Goal: Information Seeking & Learning: Learn about a topic

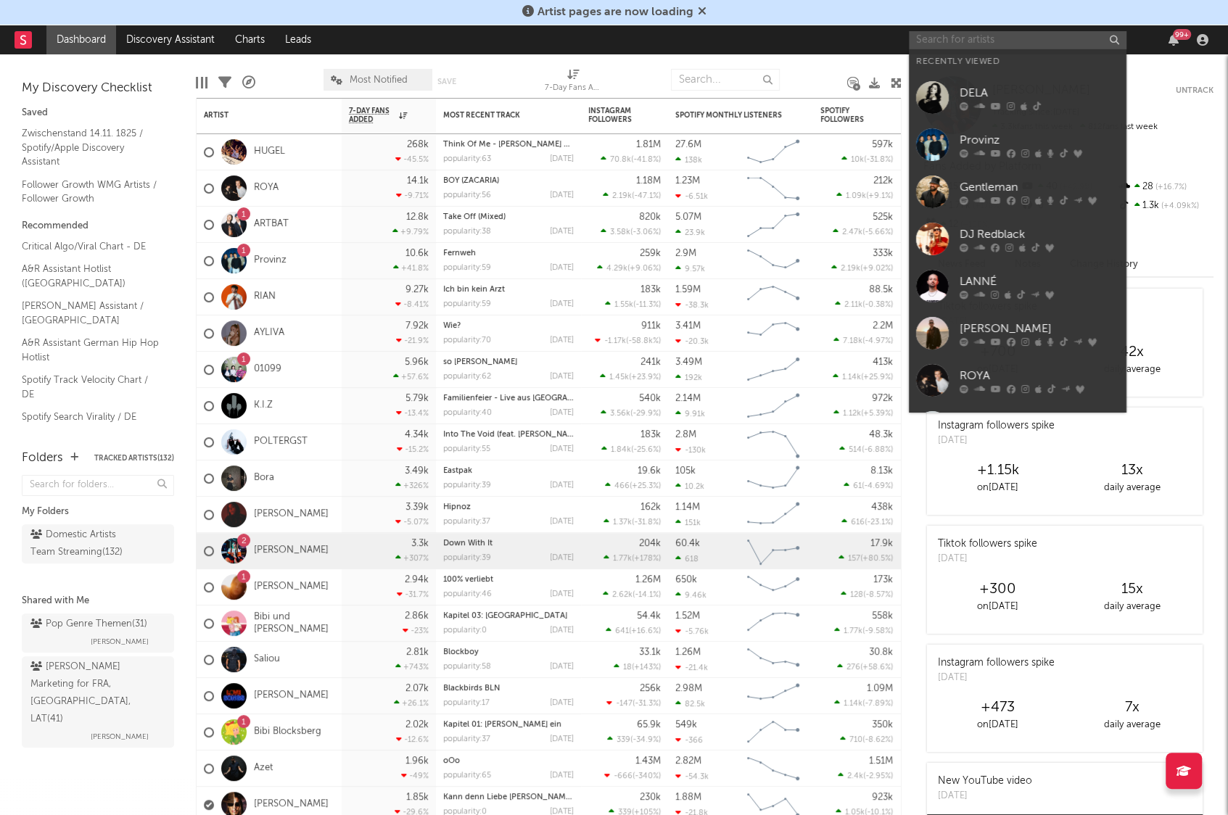
click at [982, 38] on input "text" at bounding box center [1018, 40] width 218 height 18
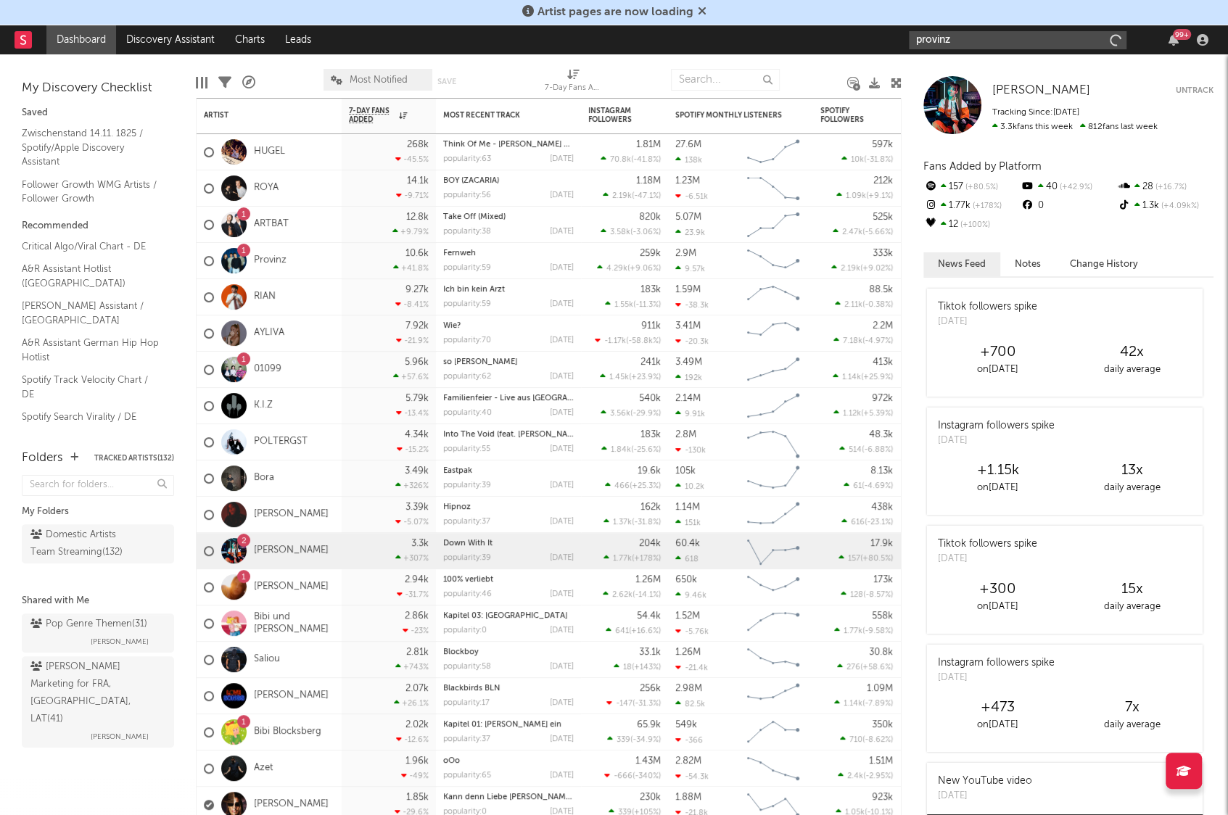
type input "provinz"
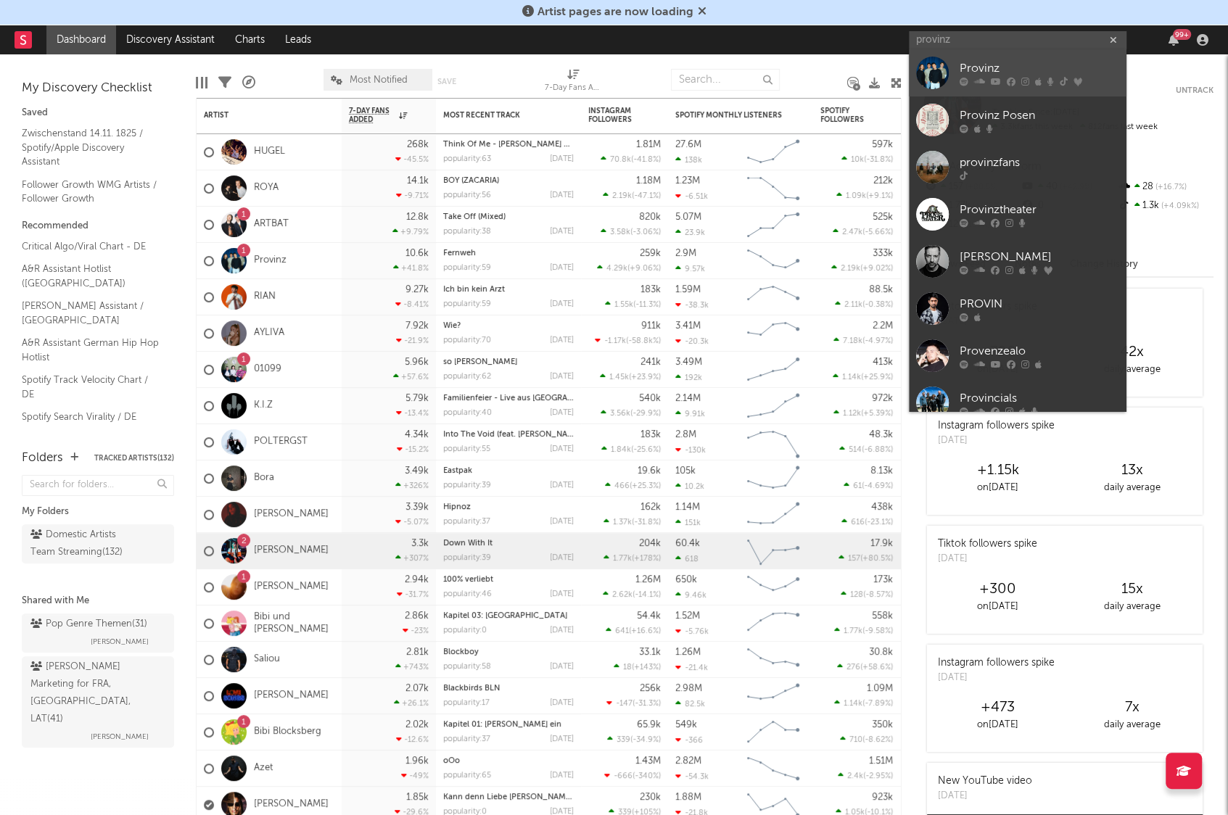
click at [965, 62] on div "Provinz" at bounding box center [1040, 68] width 160 height 17
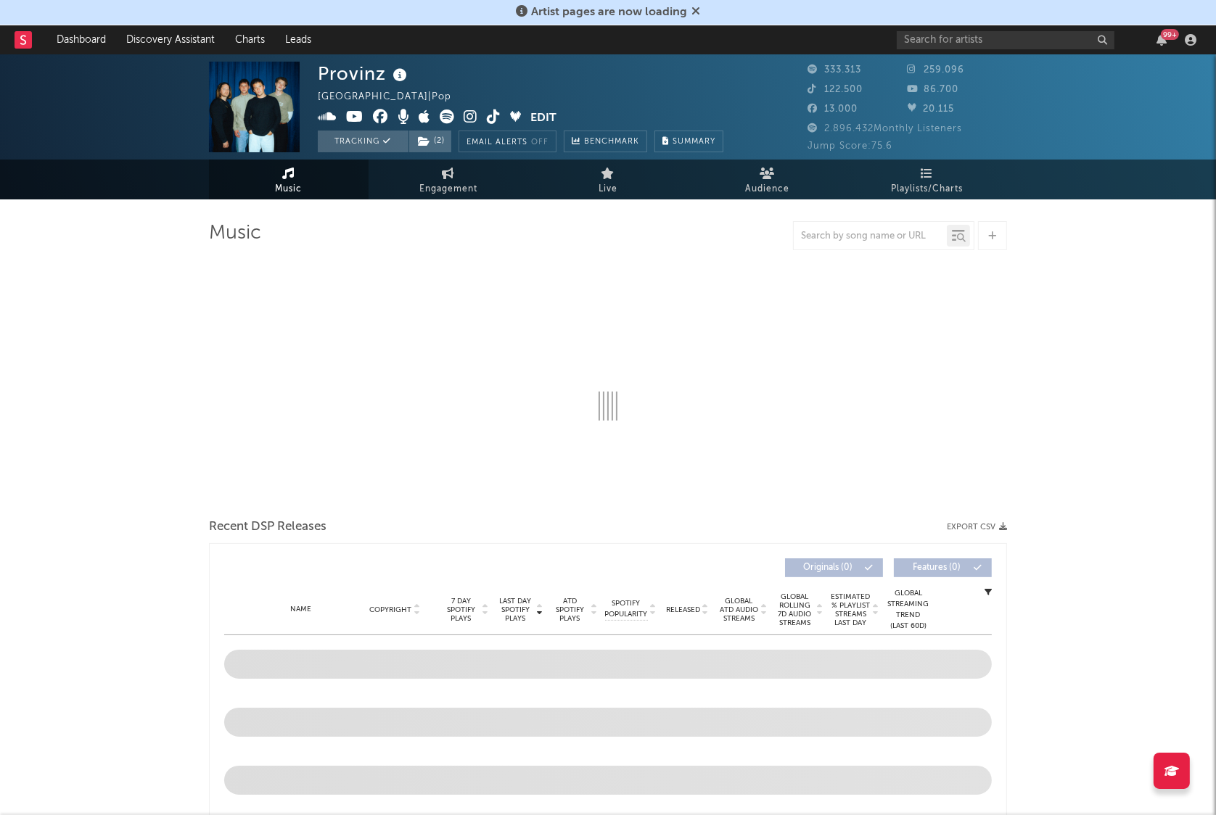
select select "6m"
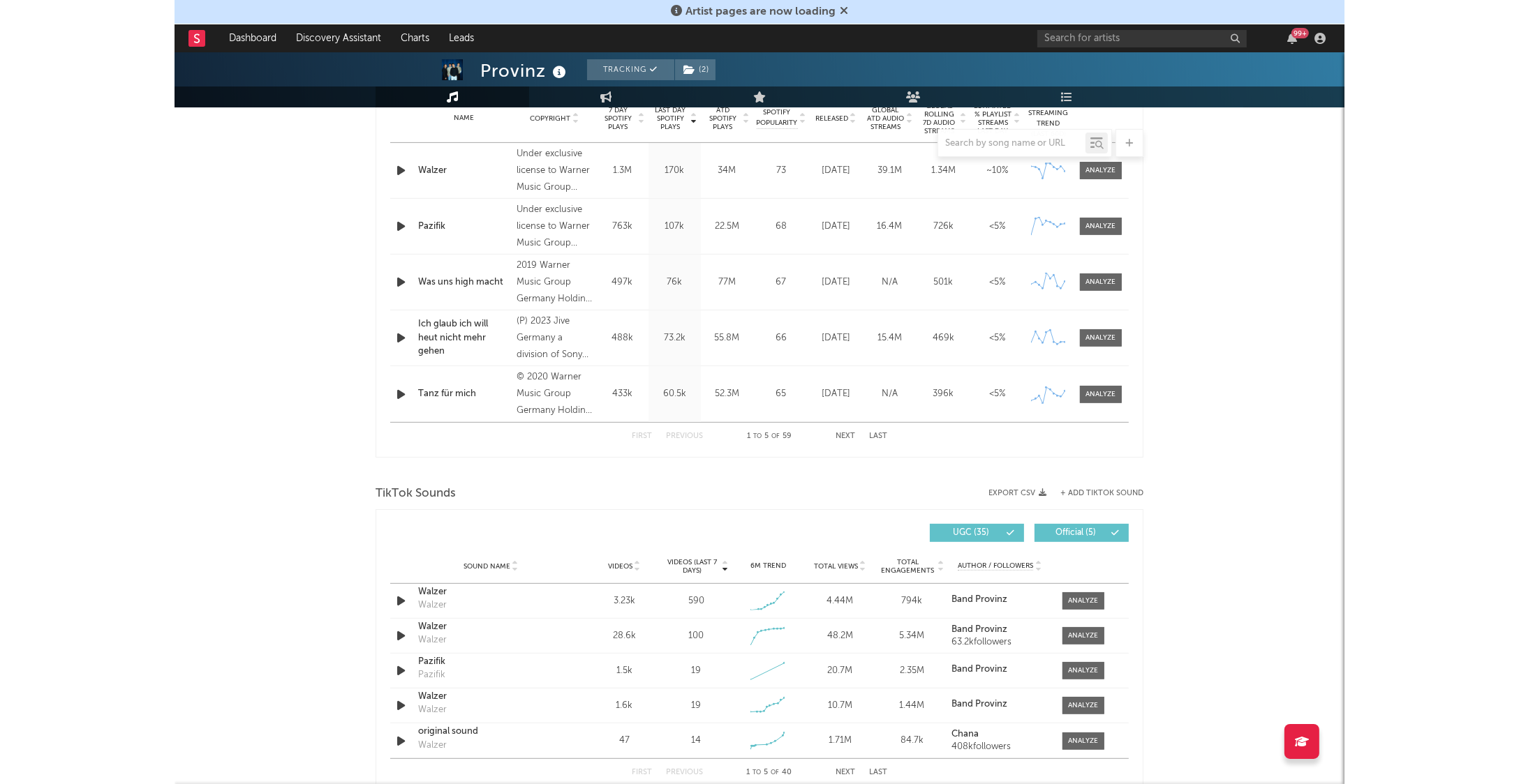
scroll to position [775, 0]
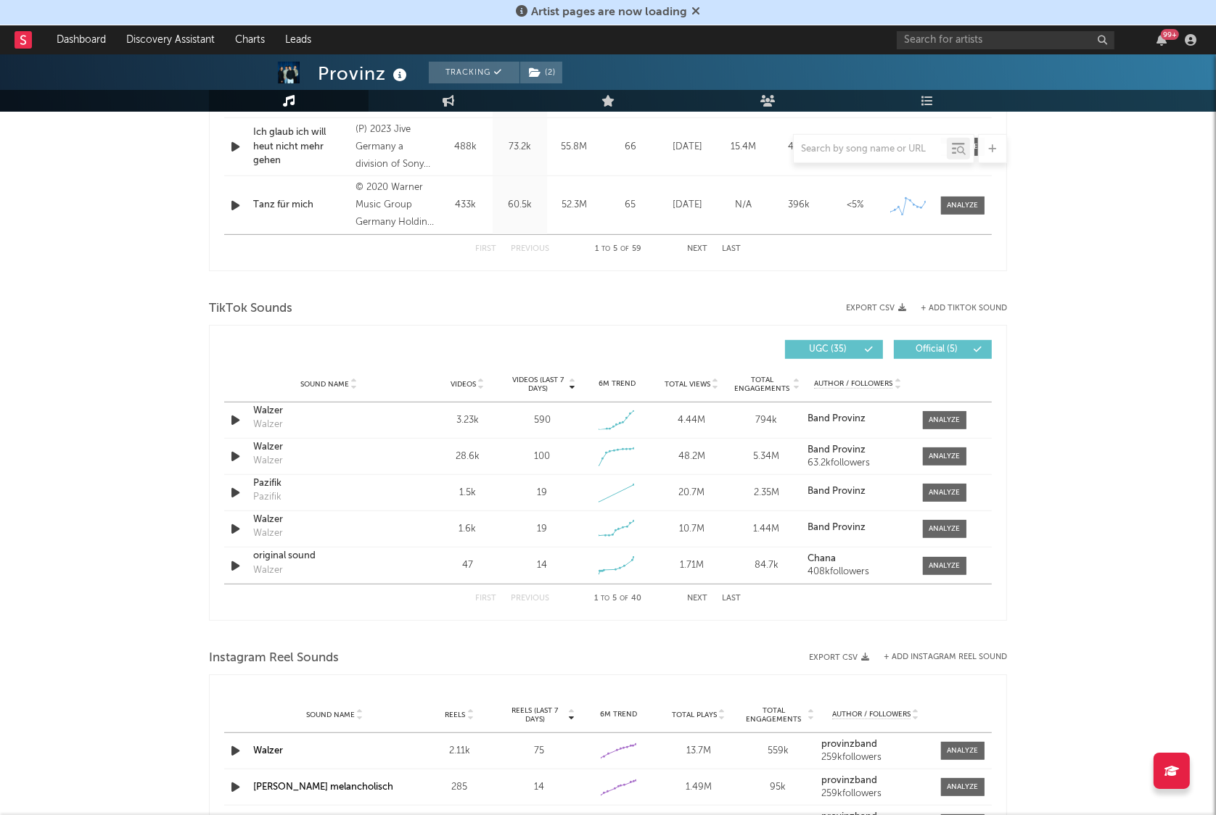
click at [459, 383] on span "Videos" at bounding box center [463, 384] width 25 height 9
click at [934, 451] on div at bounding box center [944, 456] width 31 height 11
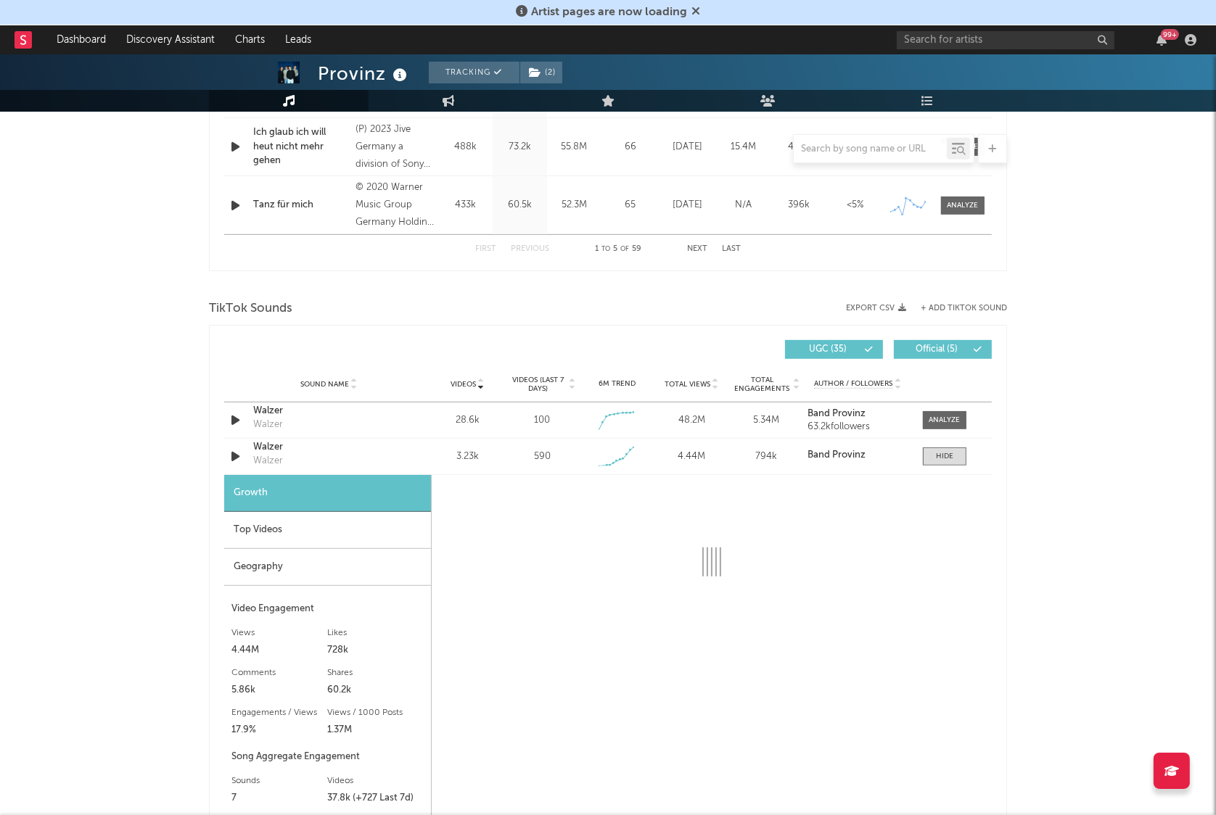
select select "1w"
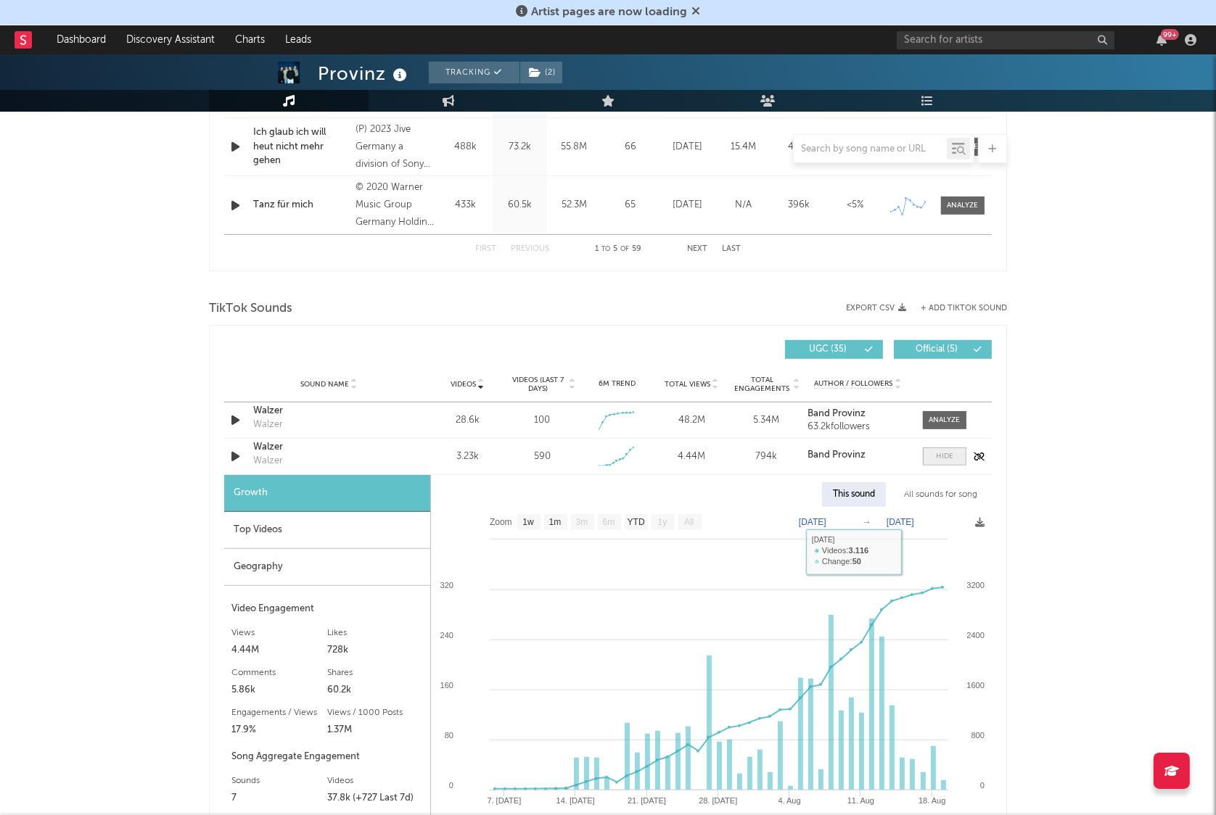
click at [945, 451] on div at bounding box center [944, 456] width 17 height 11
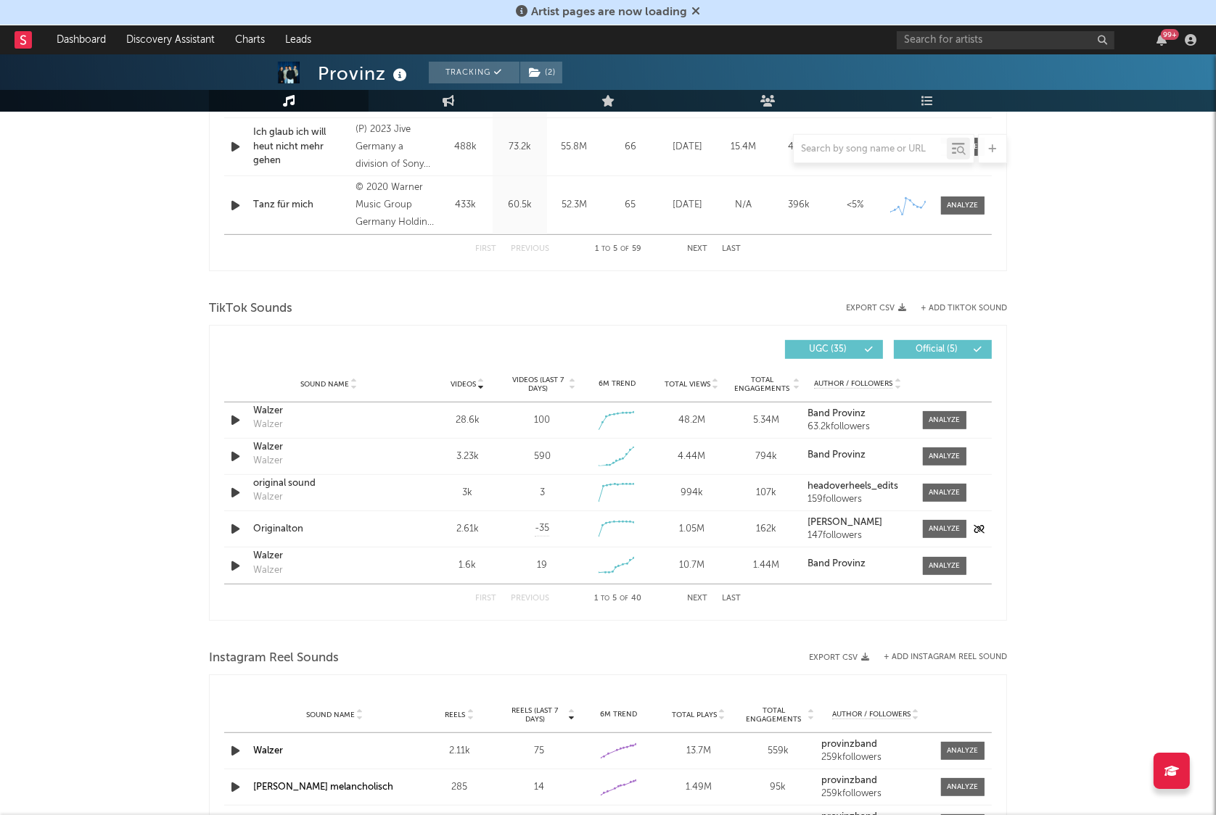
click at [229, 532] on icon "button" at bounding box center [235, 529] width 15 height 18
click at [233, 527] on icon "button" at bounding box center [235, 529] width 14 height 18
click at [281, 532] on div "Originalton" at bounding box center [329, 529] width 152 height 15
click at [285, 528] on div "Originalton" at bounding box center [329, 529] width 152 height 15
click at [942, 456] on div at bounding box center [944, 456] width 31 height 11
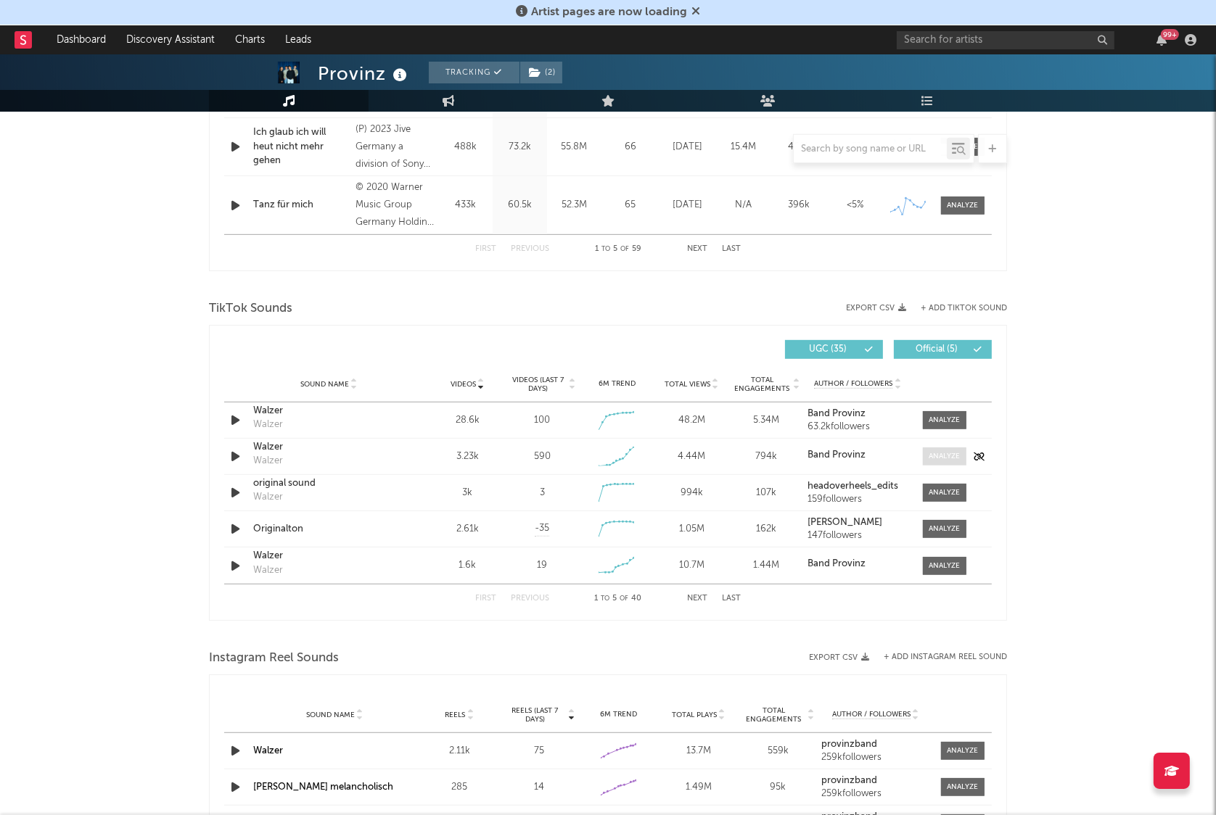
select select "1w"
